Goal: Task Accomplishment & Management: Manage account settings

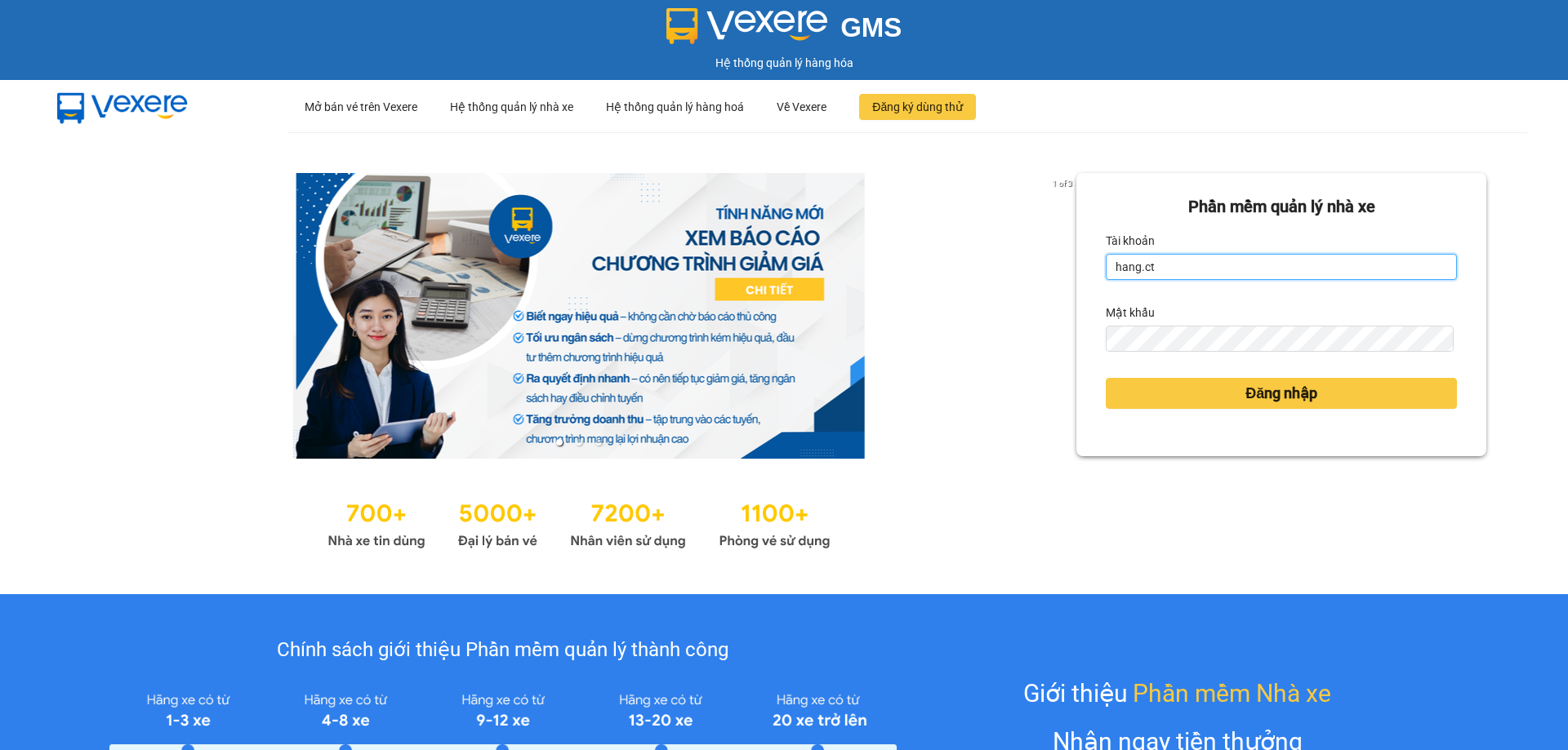
click at [1176, 258] on input "hang.ct" at bounding box center [1281, 267] width 351 height 26
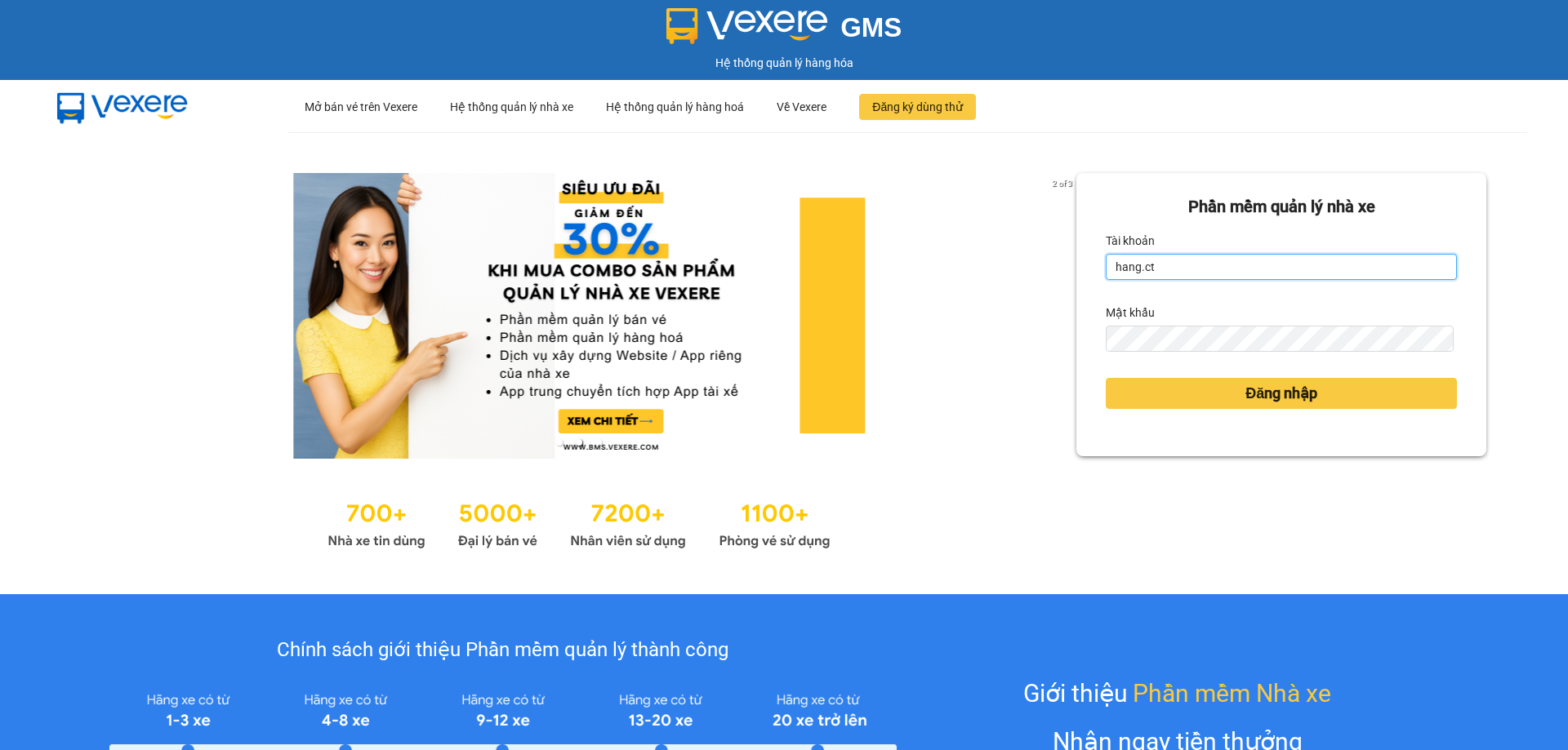
type input "nguyenhoa.ct"
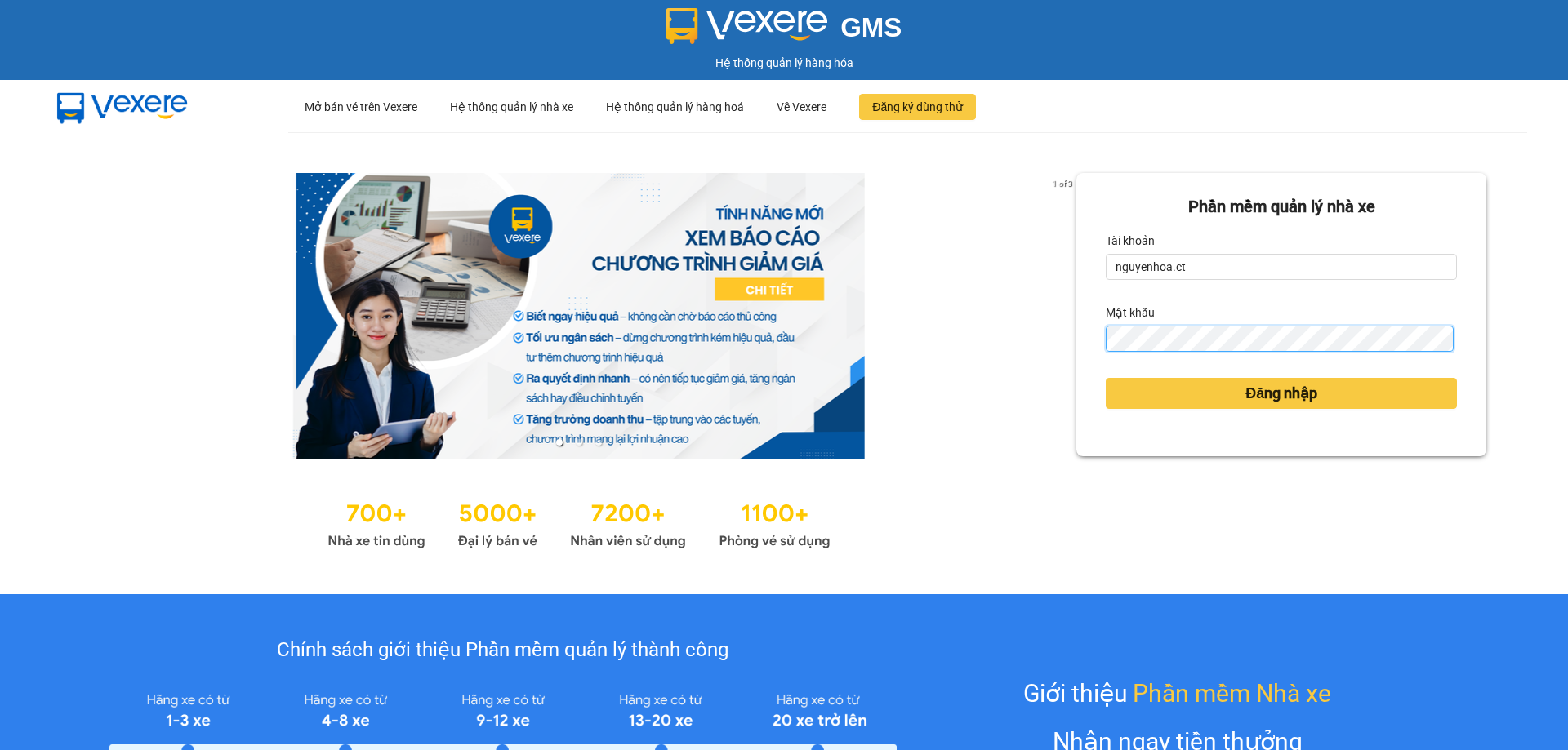
click at [1106, 378] on button "Đăng nhập" at bounding box center [1281, 393] width 351 height 31
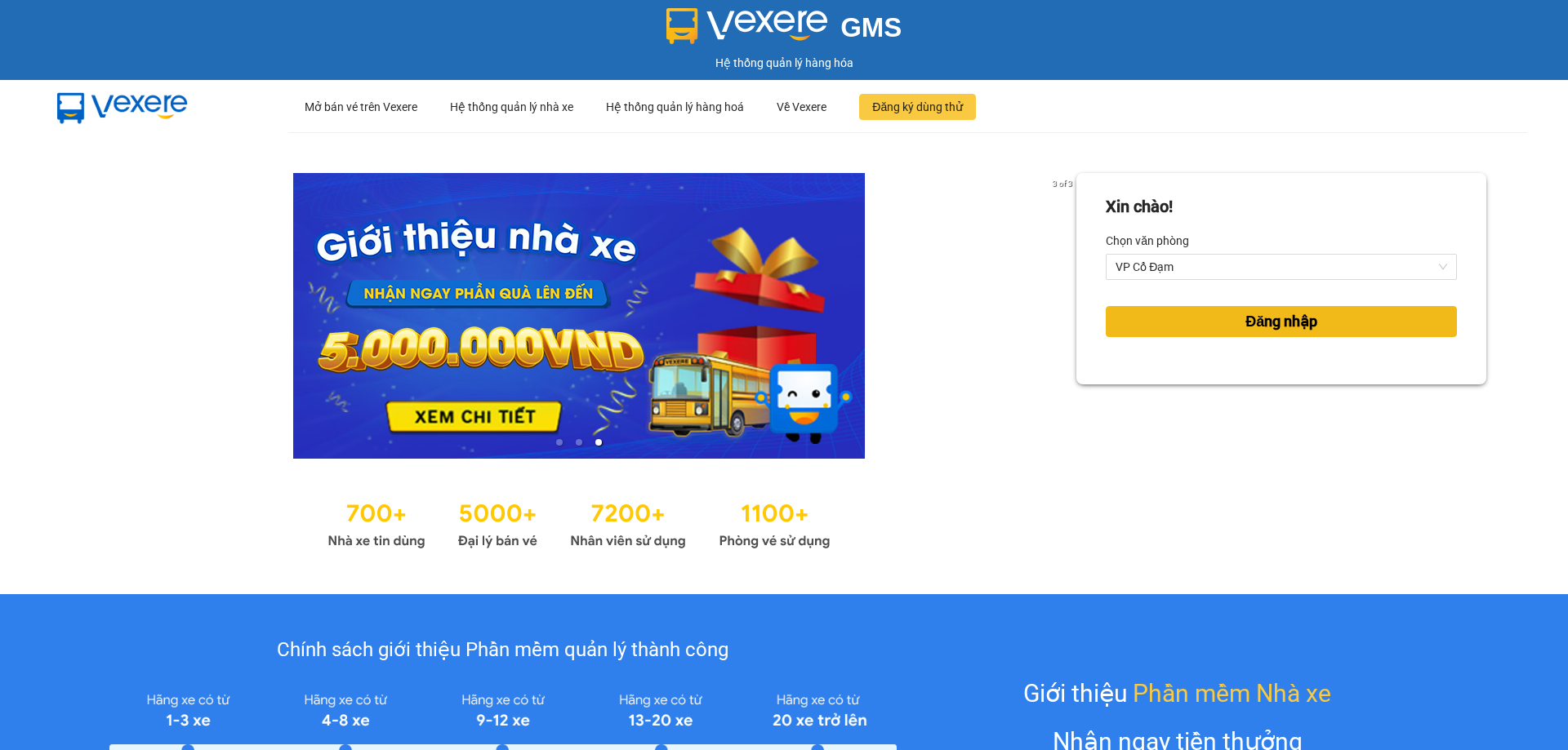
click at [1283, 330] on span "Đăng nhập" at bounding box center [1281, 322] width 72 height 23
